Goal: Find specific page/section: Find specific page/section

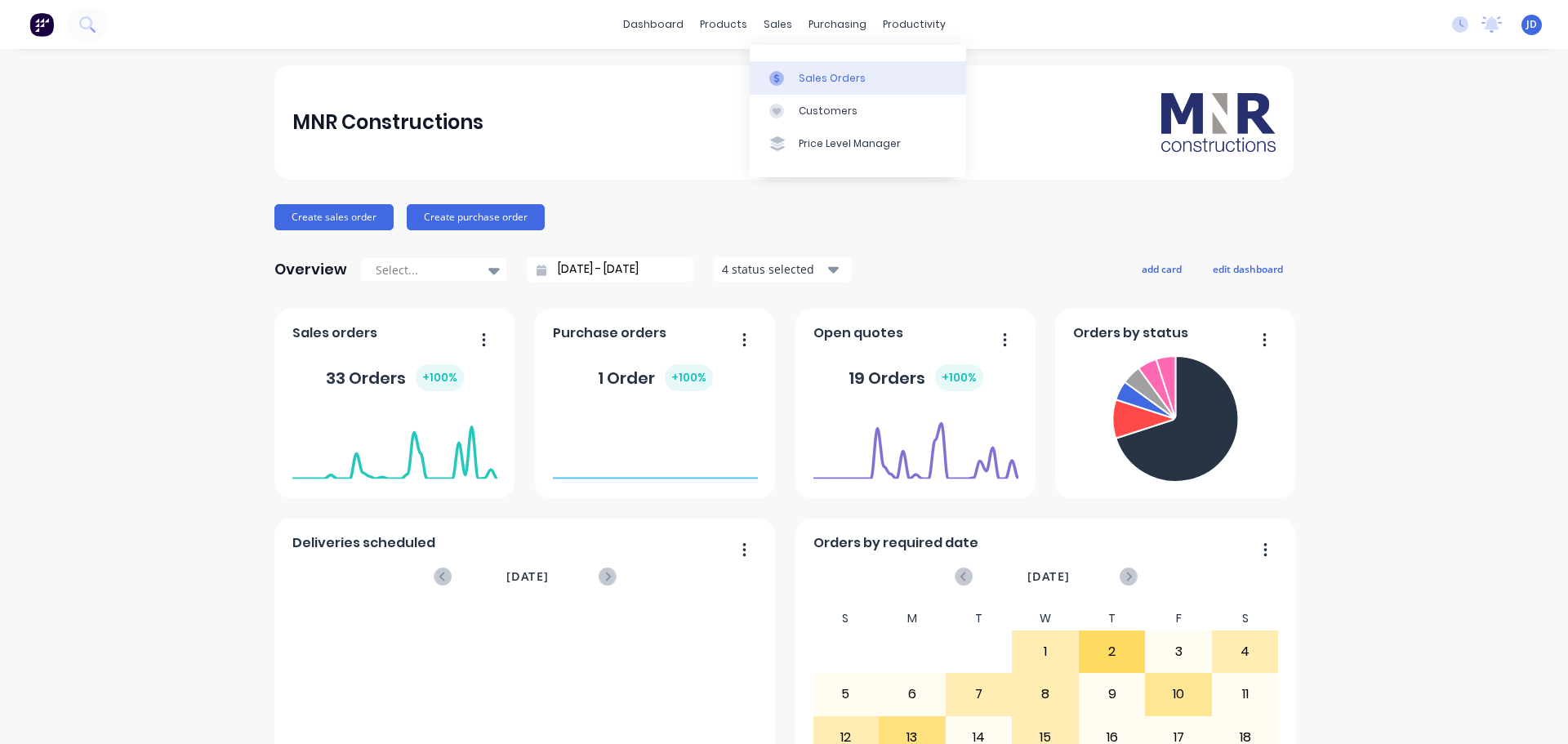
click at [820, 76] on div "Sales Orders" at bounding box center [832, 78] width 67 height 15
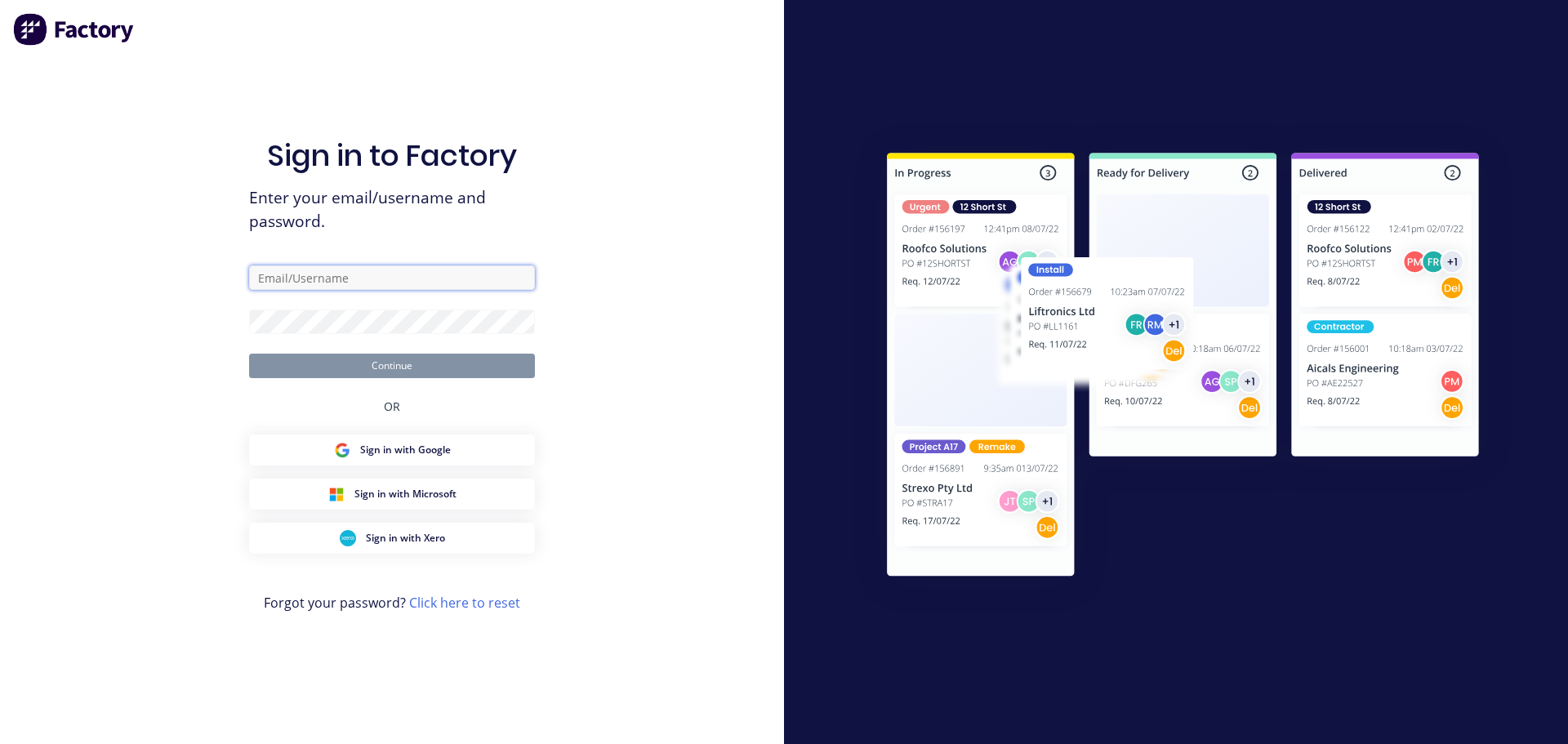
click at [345, 284] on input "text" at bounding box center [391, 277] width 286 height 24
type input "[PERSON_NAME][EMAIL_ADDRESS][DOMAIN_NAME]"
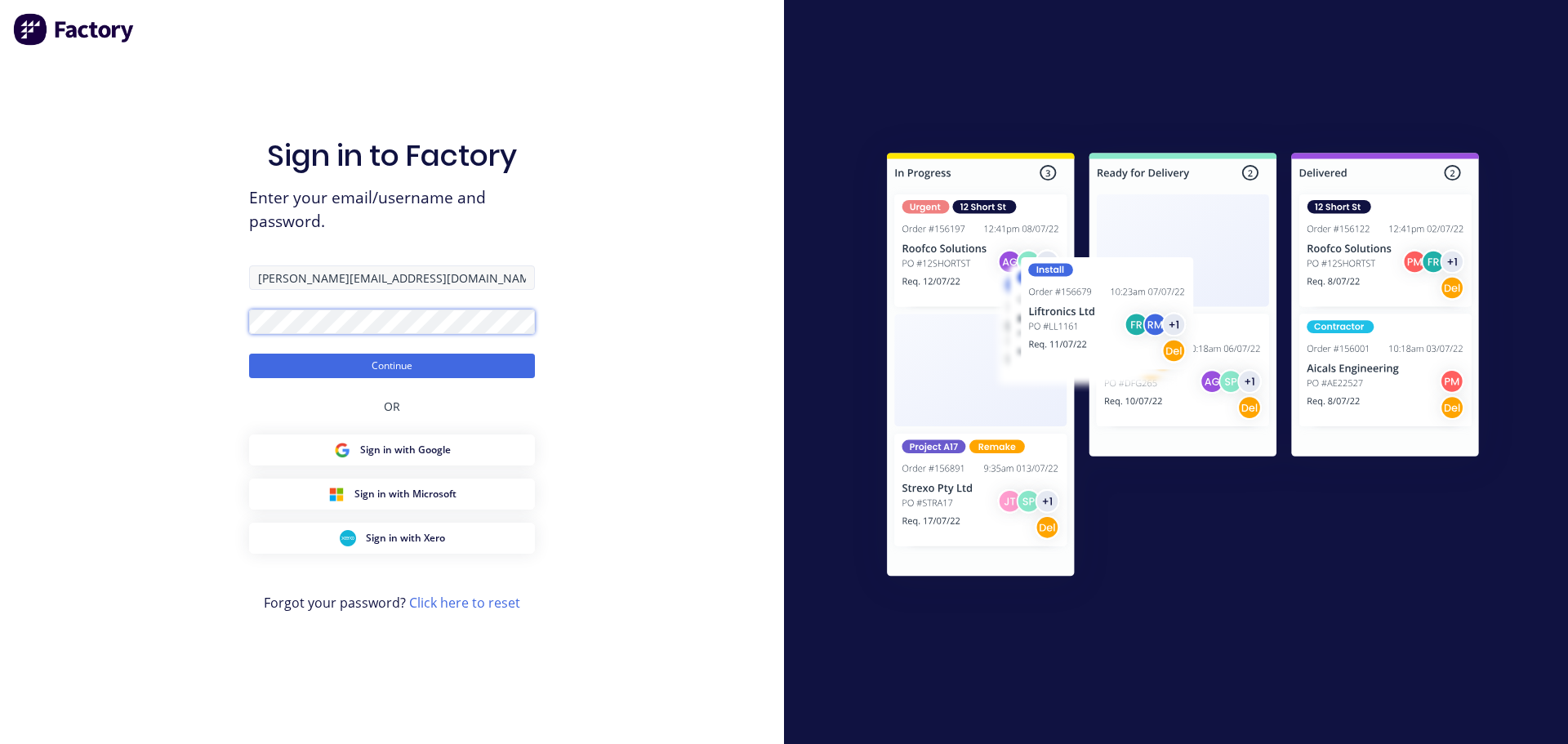
click at [249, 354] on button "Continue" at bounding box center [391, 365] width 286 height 24
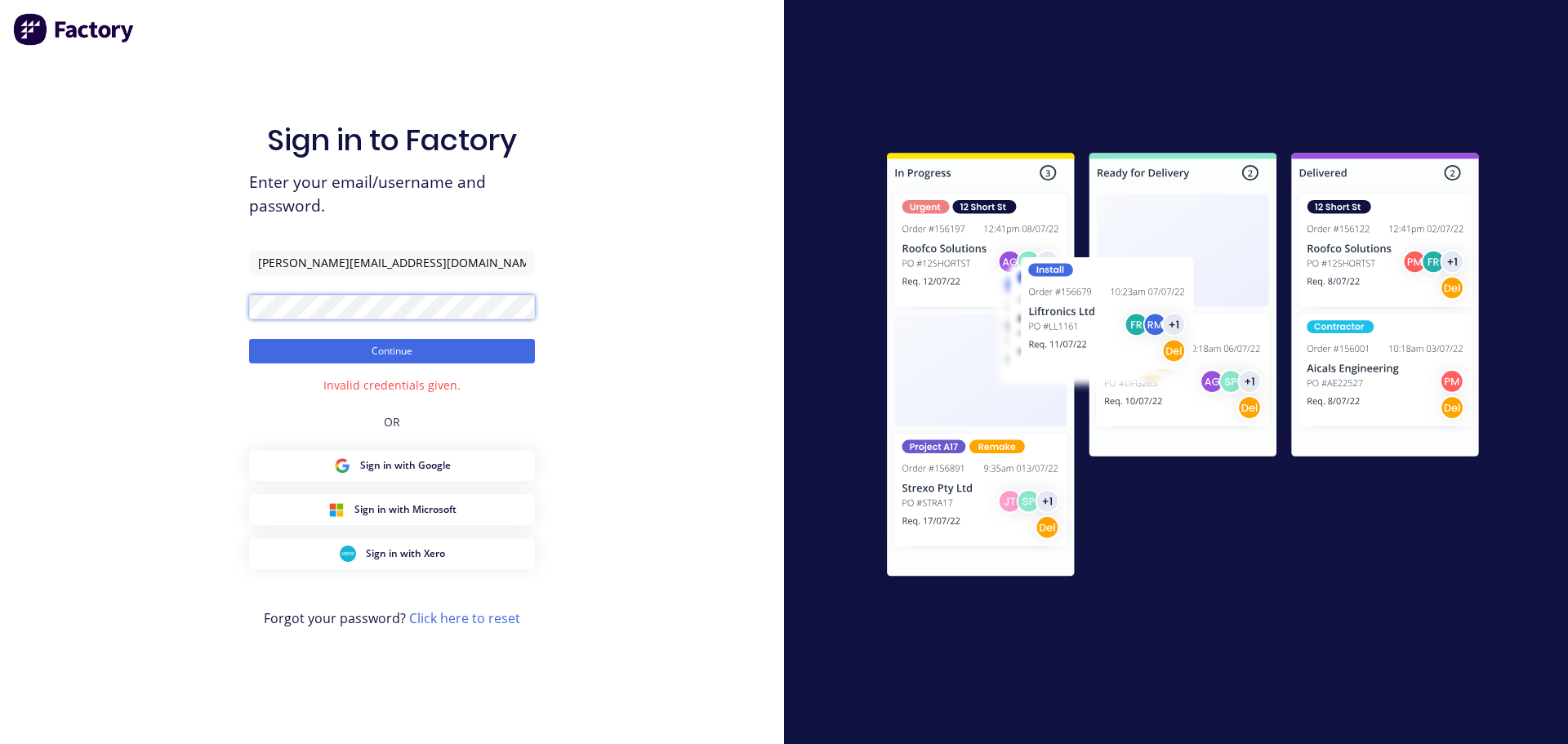
click at [249, 339] on button "Continue" at bounding box center [391, 351] width 286 height 24
click at [374, 354] on button "Continue" at bounding box center [391, 351] width 286 height 24
click at [249, 339] on button "Continue" at bounding box center [391, 351] width 286 height 24
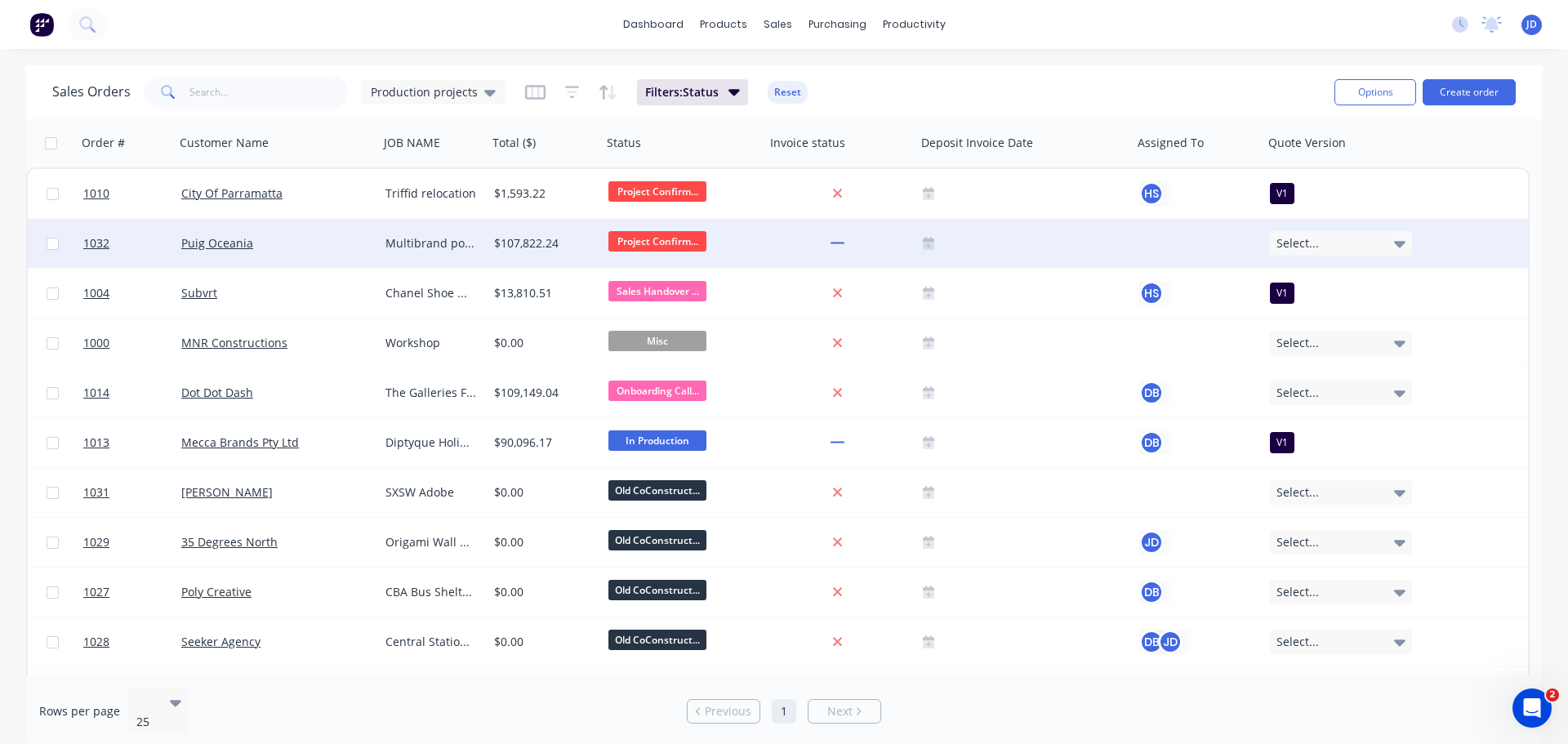
click at [324, 250] on div "Puig Oceania" at bounding box center [271, 243] width 181 height 16
